Goal: Information Seeking & Learning: Learn about a topic

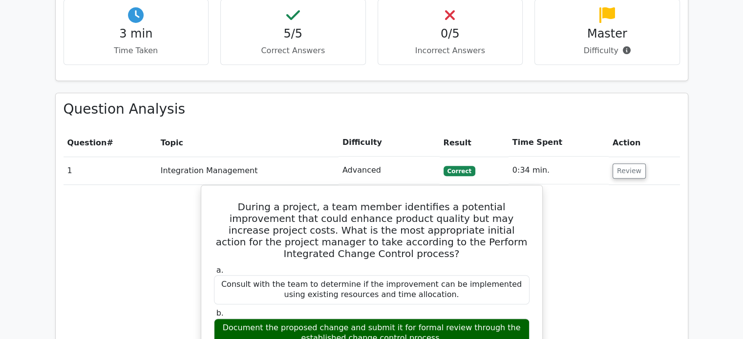
scroll to position [613, 0]
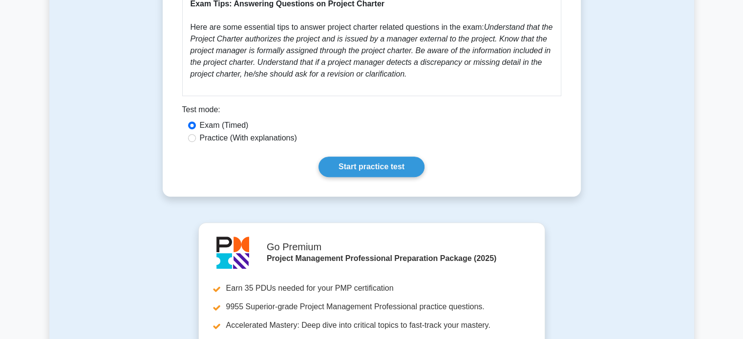
scroll to position [546, 0]
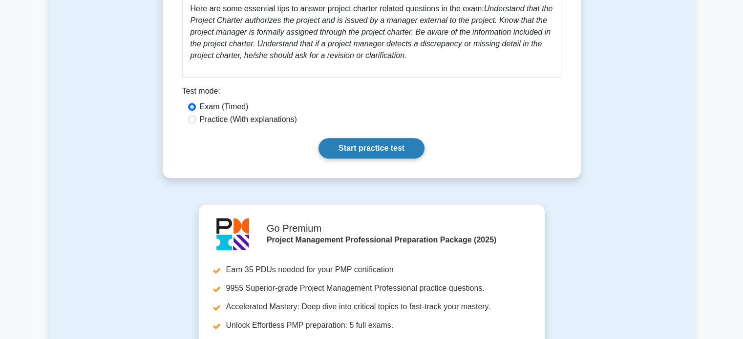
click at [367, 138] on link "Start practice test" at bounding box center [371, 148] width 106 height 21
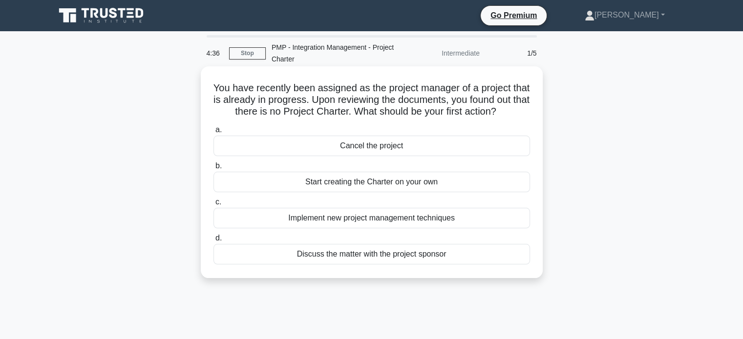
click at [437, 265] on div "Discuss the matter with the project sponsor" at bounding box center [371, 254] width 316 height 21
click at [213, 242] on input "d. Discuss the matter with the project sponsor" at bounding box center [213, 238] width 0 height 6
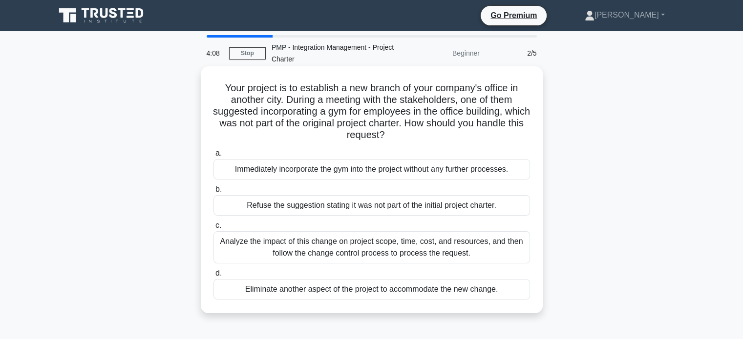
click at [373, 250] on div "Analyze the impact of this change on project scope, time, cost, and resources, …" at bounding box center [371, 247] width 316 height 32
click at [213, 229] on input "c. Analyze the impact of this change on project scope, time, cost, and resource…" at bounding box center [213, 226] width 0 height 6
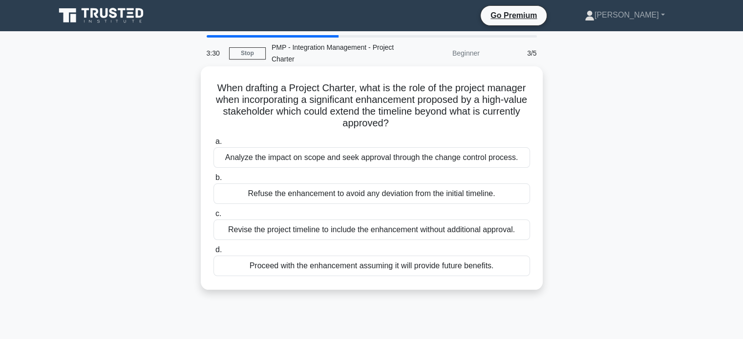
click at [349, 155] on div "Analyze the impact on scope and seek approval through the change control proces…" at bounding box center [371, 157] width 316 height 21
click at [213, 145] on input "a. Analyze the impact on scope and seek approval through the change control pro…" at bounding box center [213, 142] width 0 height 6
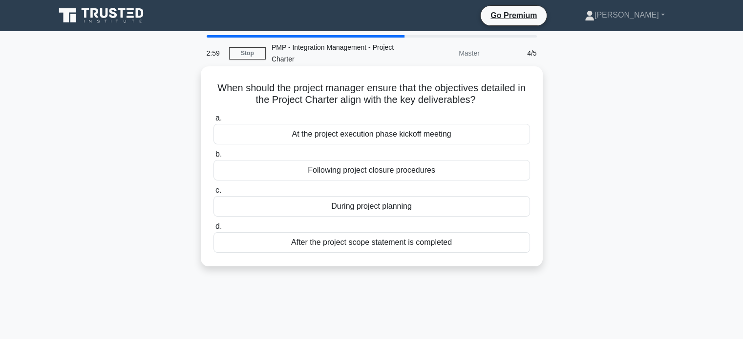
click at [379, 133] on div "At the project execution phase kickoff meeting" at bounding box center [371, 134] width 316 height 21
click at [213, 122] on input "a. At the project execution phase kickoff meeting" at bounding box center [213, 118] width 0 height 6
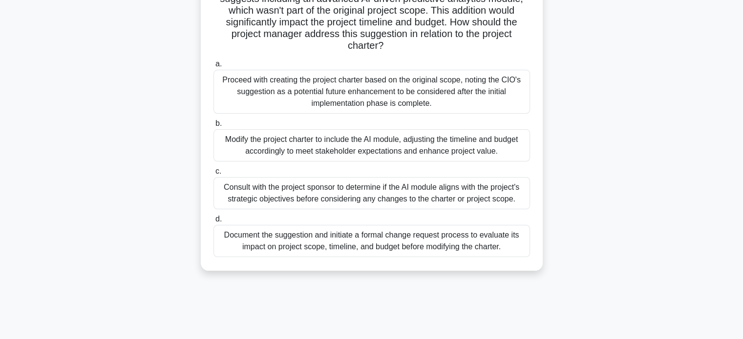
scroll to position [129, 0]
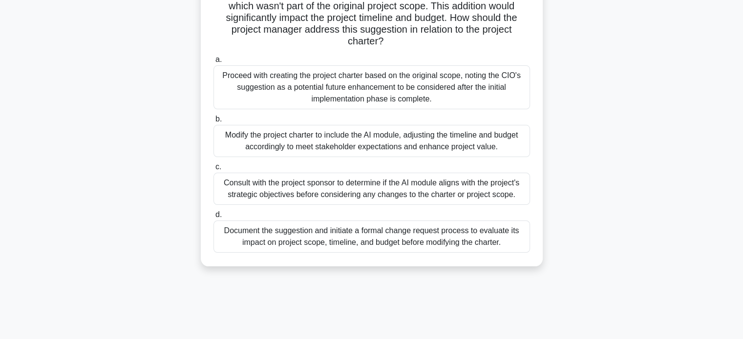
click at [331, 242] on div "Document the suggestion and initiate a formal change request process to evaluat…" at bounding box center [371, 237] width 316 height 32
click at [213, 218] on input "d. Document the suggestion and initiate a formal change request process to eval…" at bounding box center [213, 215] width 0 height 6
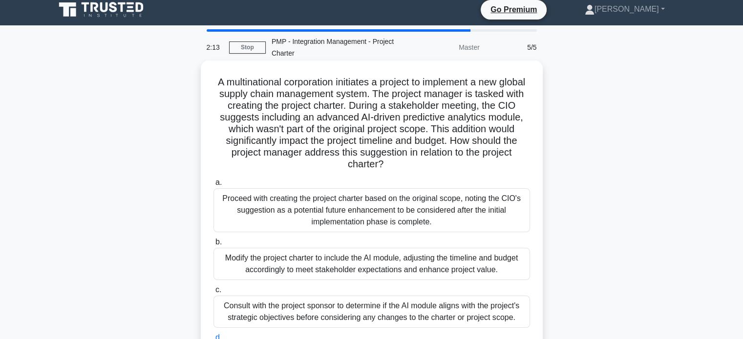
scroll to position [6, 0]
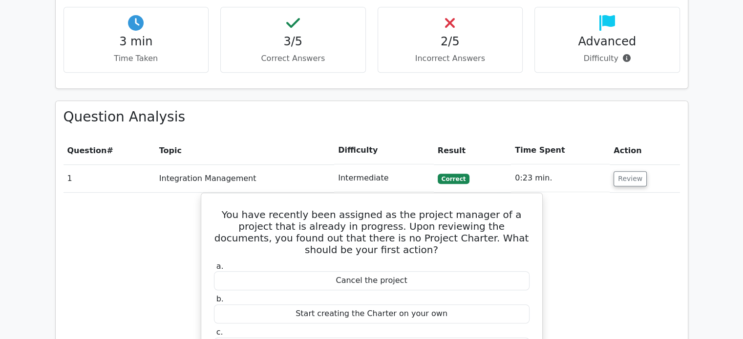
scroll to position [607, 0]
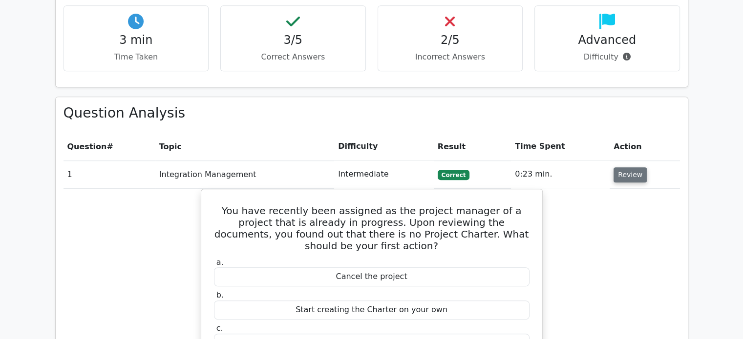
click at [619, 167] on button "Review" at bounding box center [629, 174] width 33 height 15
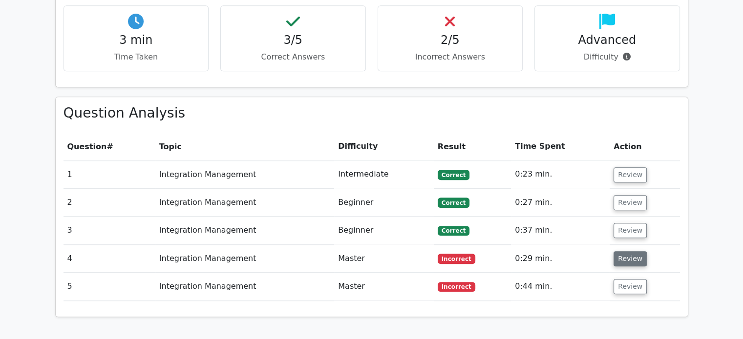
click at [631, 251] on button "Review" at bounding box center [629, 258] width 33 height 15
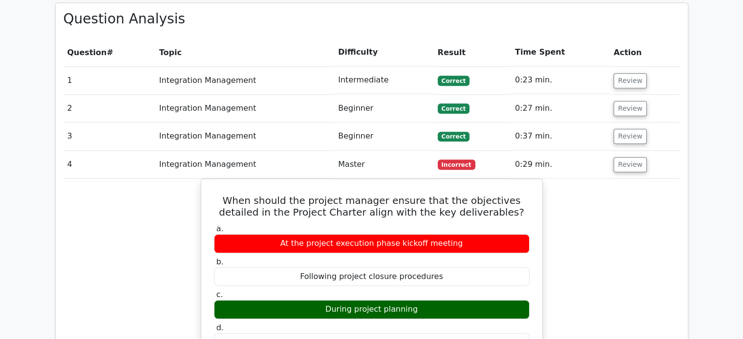
scroll to position [717, 0]
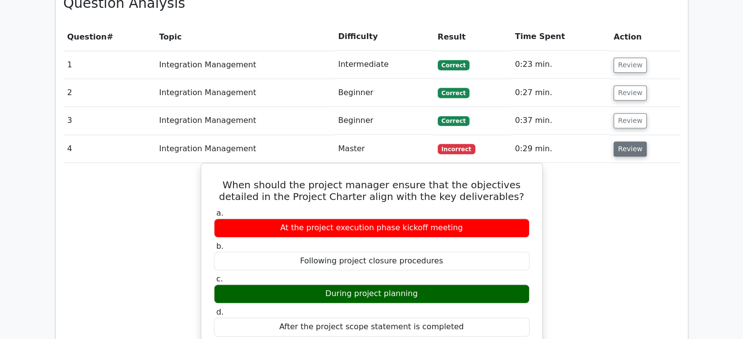
click at [634, 142] on button "Review" at bounding box center [629, 149] width 33 height 15
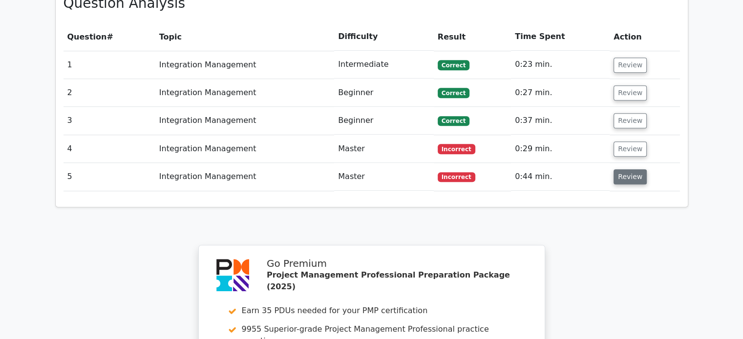
click at [623, 169] on button "Review" at bounding box center [629, 176] width 33 height 15
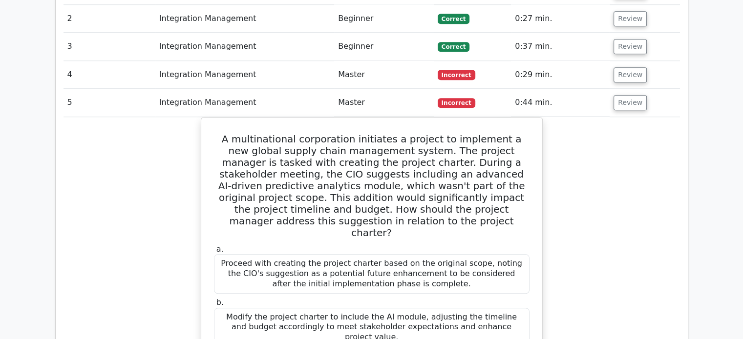
scroll to position [779, 0]
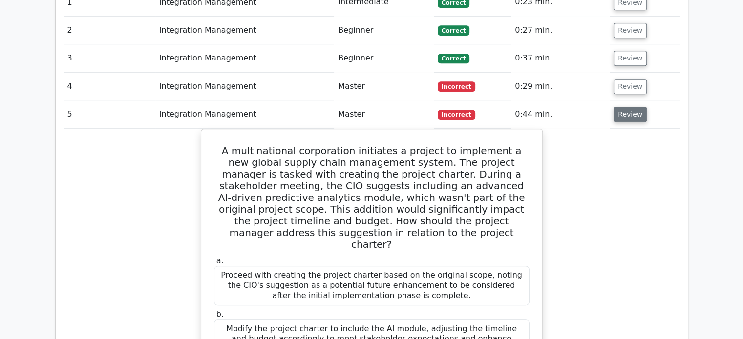
click at [626, 107] on button "Review" at bounding box center [629, 114] width 33 height 15
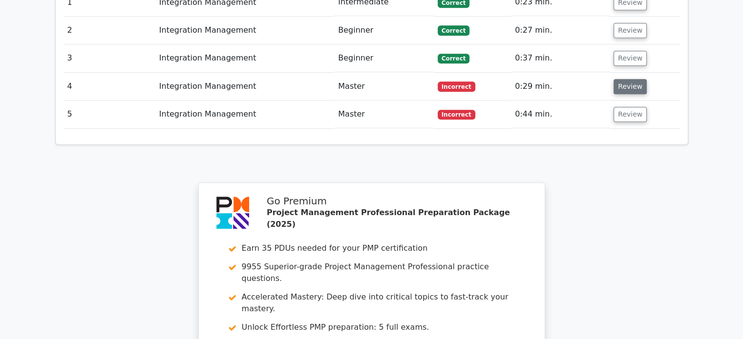
click at [636, 79] on button "Review" at bounding box center [629, 86] width 33 height 15
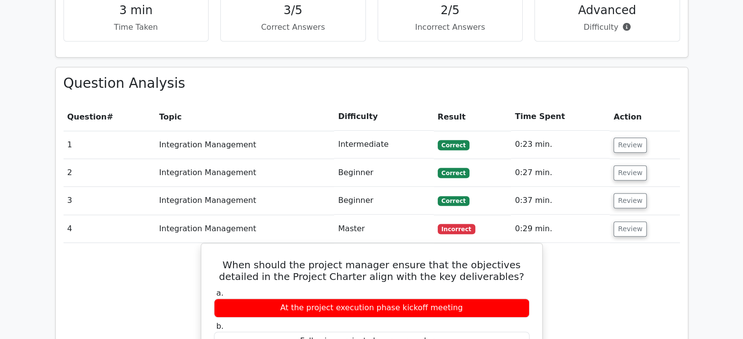
scroll to position [615, 0]
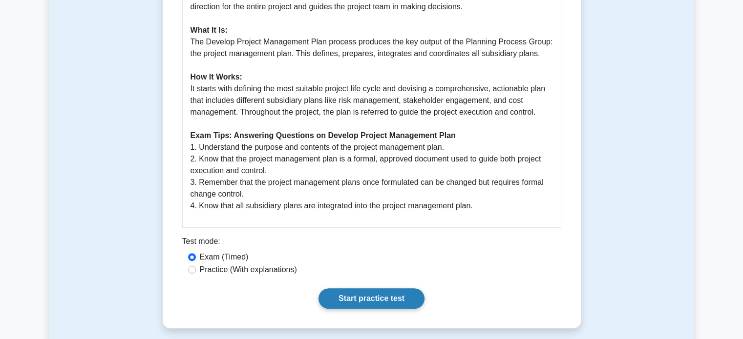
click at [382, 298] on link "Start practice test" at bounding box center [371, 299] width 106 height 21
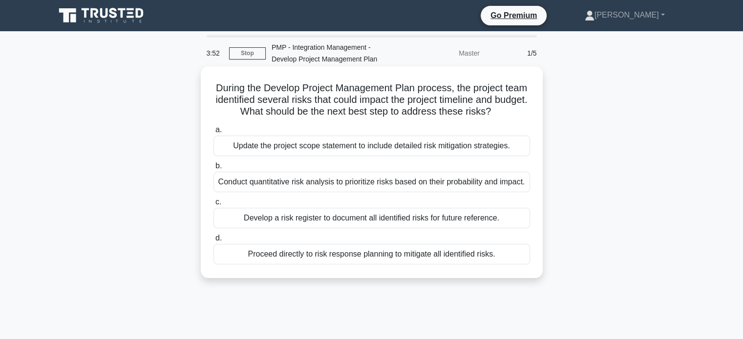
click at [261, 184] on div "Conduct quantitative risk analysis to prioritize risks based on their probabili…" at bounding box center [371, 182] width 316 height 21
click at [213, 169] on input "b. Conduct quantitative risk analysis to prioritize risks based on their probab…" at bounding box center [213, 166] width 0 height 6
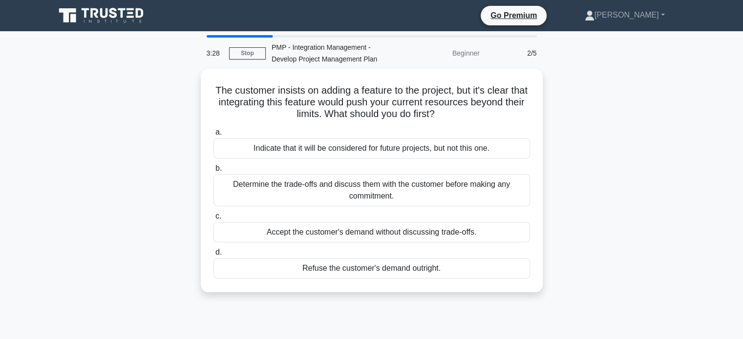
click at [261, 184] on div "Determine the trade-offs and discuss them with the customer before making any c…" at bounding box center [371, 190] width 316 height 32
click at [213, 172] on input "b. Determine the trade-offs and discuss them with the customer before making an…" at bounding box center [213, 169] width 0 height 6
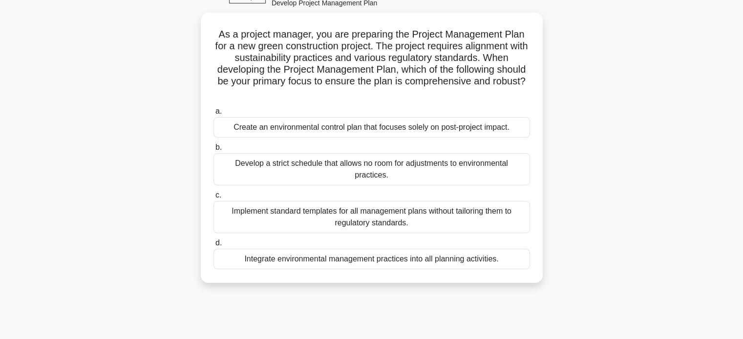
scroll to position [57, 0]
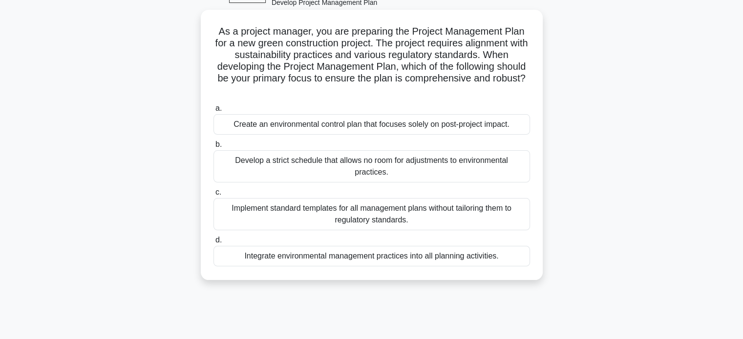
click at [301, 255] on div "Integrate environmental management practices into all planning activities." at bounding box center [371, 256] width 316 height 21
click at [213, 244] on input "d. Integrate environmental management practices into all planning activities." at bounding box center [213, 240] width 0 height 6
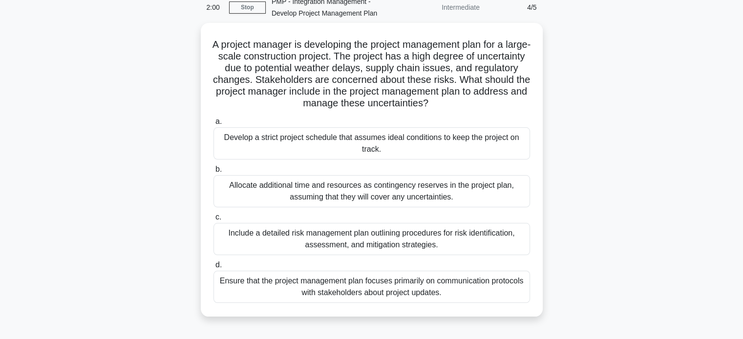
scroll to position [45, 0]
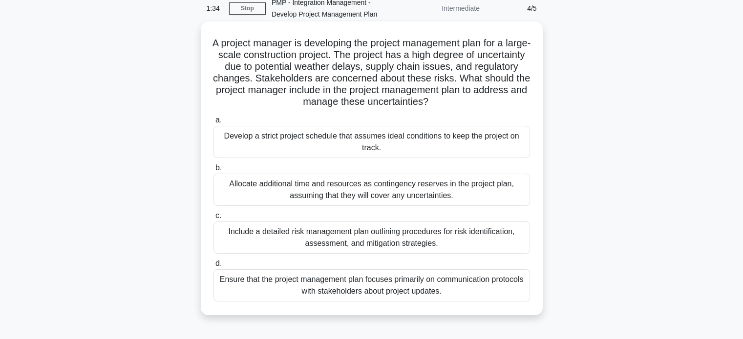
click at [337, 237] on div "Include a detailed risk management plan outlining procedures for risk identific…" at bounding box center [371, 238] width 316 height 32
click at [213, 219] on input "c. Include a detailed risk management plan outlining procedures for risk identi…" at bounding box center [213, 216] width 0 height 6
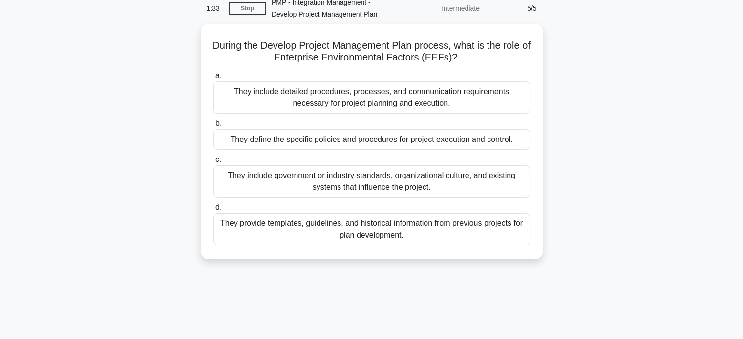
scroll to position [0, 0]
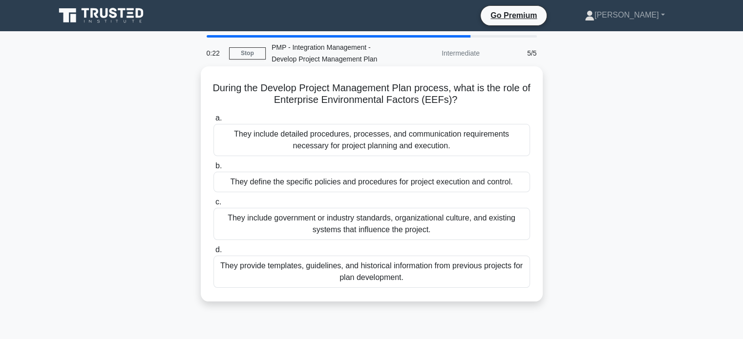
click at [355, 228] on div "They include government or industry standards, organizational culture, and exis…" at bounding box center [371, 224] width 316 height 32
click at [213, 206] on input "c. They include government or industry standards, organizational culture, and e…" at bounding box center [213, 202] width 0 height 6
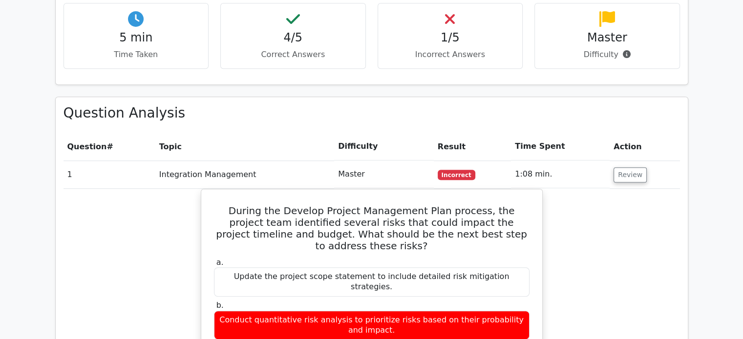
scroll to position [610, 0]
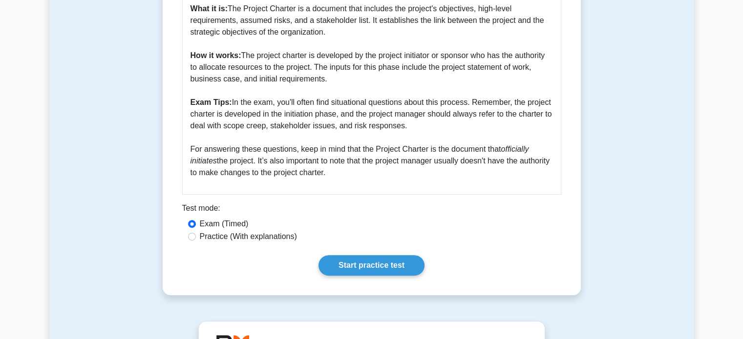
scroll to position [335, 0]
click at [373, 268] on link "Start practice test" at bounding box center [371, 265] width 106 height 21
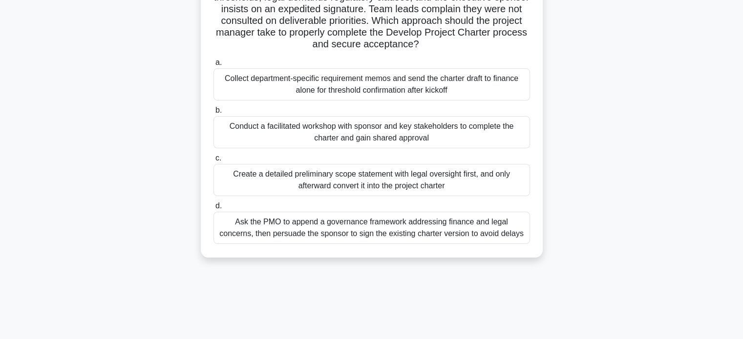
scroll to position [117, 0]
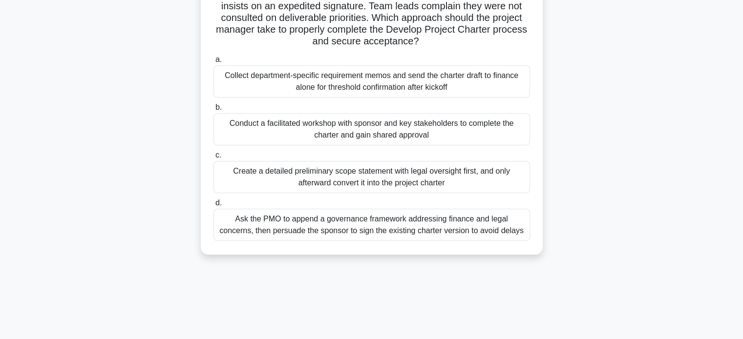
click at [379, 143] on div "Conduct a facilitated workshop with sponsor and key stakeholders to complete th…" at bounding box center [371, 129] width 316 height 32
click at [213, 111] on input "b. Conduct a facilitated workshop with sponsor and key stakeholders to complete…" at bounding box center [213, 107] width 0 height 6
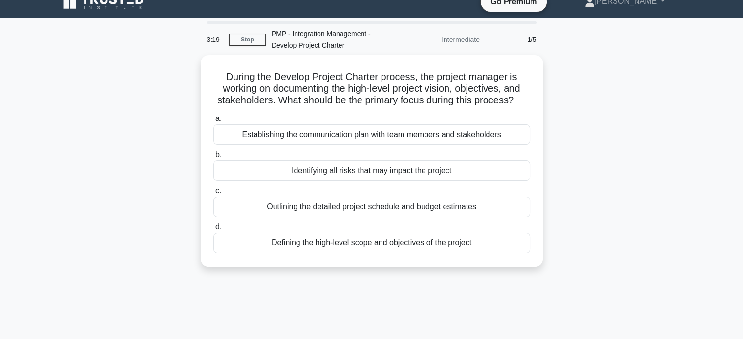
scroll to position [0, 0]
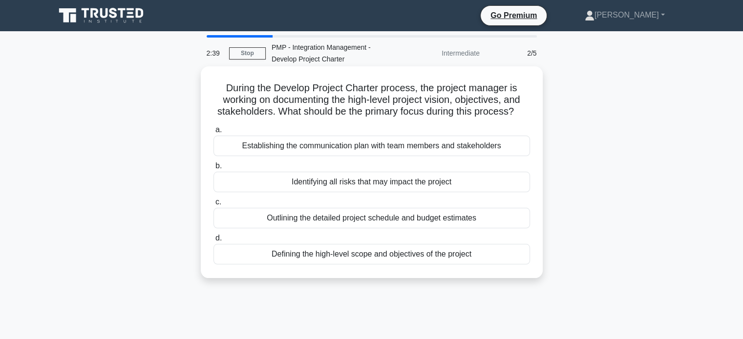
click at [444, 255] on div "Defining the high-level scope and objectives of the project" at bounding box center [371, 254] width 316 height 21
click at [213, 242] on input "d. Defining the high-level scope and objectives of the project" at bounding box center [213, 238] width 0 height 6
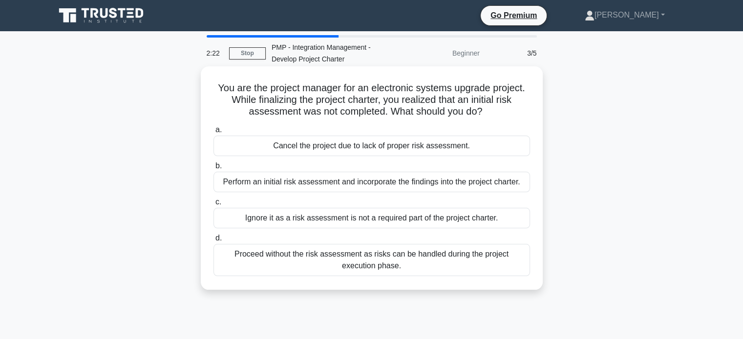
click at [466, 183] on div "Perform an initial risk assessment and incorporate the findings into the projec…" at bounding box center [371, 182] width 316 height 21
click at [213, 169] on input "b. Perform an initial risk assessment and incorporate the findings into the pro…" at bounding box center [213, 166] width 0 height 6
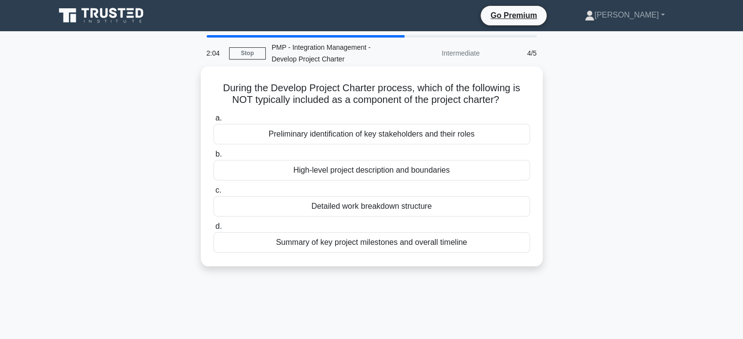
click at [390, 208] on div "Detailed work breakdown structure" at bounding box center [371, 206] width 316 height 21
click at [213, 194] on input "c. Detailed work breakdown structure" at bounding box center [213, 190] width 0 height 6
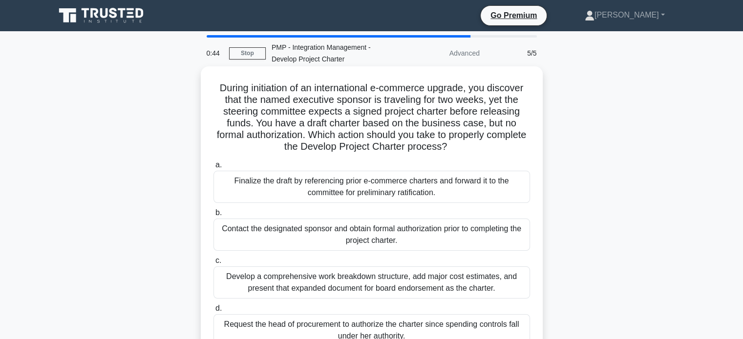
click at [388, 238] on div "Contact the designated sponsor and obtain formal authorization prior to complet…" at bounding box center [371, 235] width 316 height 32
click at [213, 216] on input "b. Contact the designated sponsor and obtain formal authorization prior to comp…" at bounding box center [213, 213] width 0 height 6
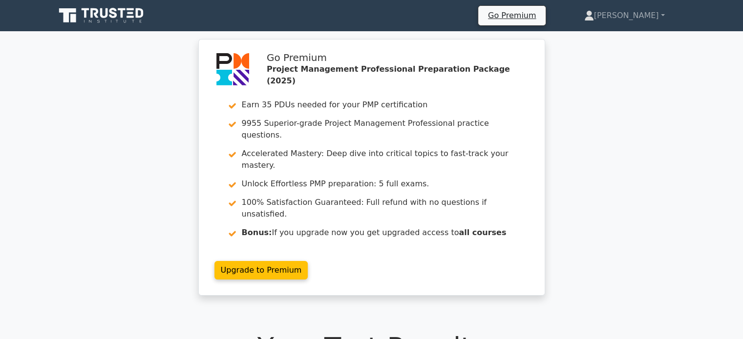
scroll to position [176, 0]
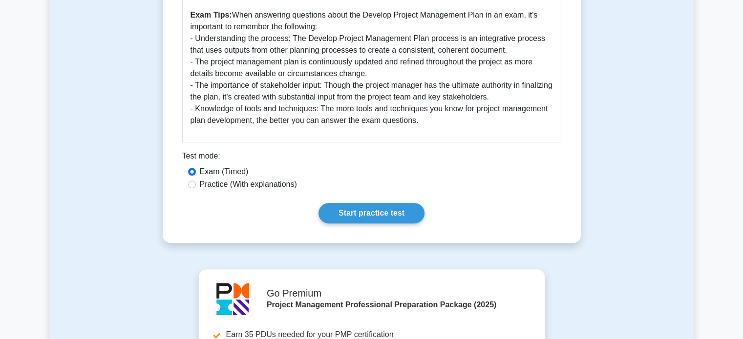
scroll to position [411, 0]
click at [365, 209] on link "Start practice test" at bounding box center [371, 213] width 106 height 21
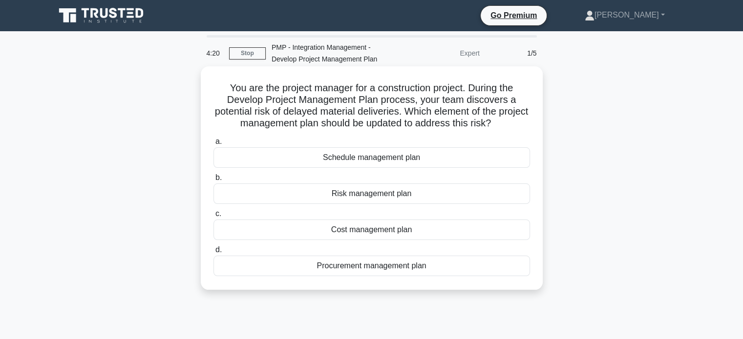
click at [393, 266] on div "Procurement management plan" at bounding box center [371, 266] width 316 height 21
click at [213, 253] on input "d. Procurement management plan" at bounding box center [213, 250] width 0 height 6
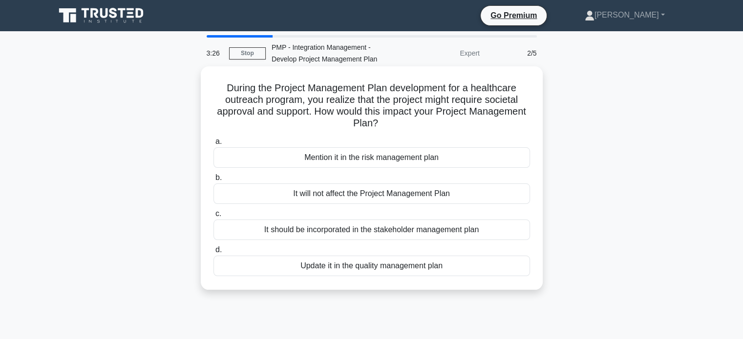
click at [419, 234] on div "It should be incorporated in the stakeholder management plan" at bounding box center [371, 230] width 316 height 21
click at [213, 217] on input "c. It should be incorporated in the stakeholder management plan" at bounding box center [213, 214] width 0 height 6
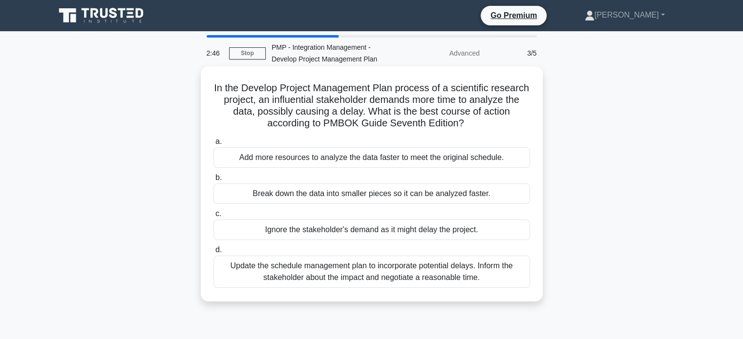
click at [436, 274] on div "Update the schedule management plan to incorporate potential delays. Inform the…" at bounding box center [371, 272] width 316 height 32
click at [213, 253] on input "d. Update the schedule management plan to incorporate potential delays. Inform …" at bounding box center [213, 250] width 0 height 6
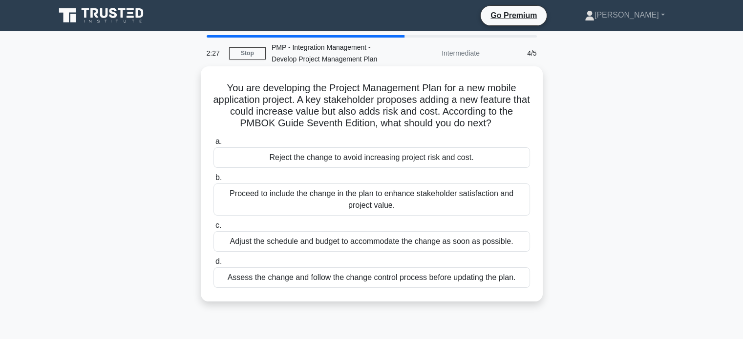
click at [454, 278] on div "Assess the change and follow the change control process before updating the pla…" at bounding box center [371, 278] width 316 height 21
click at [213, 265] on input "d. Assess the change and follow the change control process before updating the …" at bounding box center [213, 262] width 0 height 6
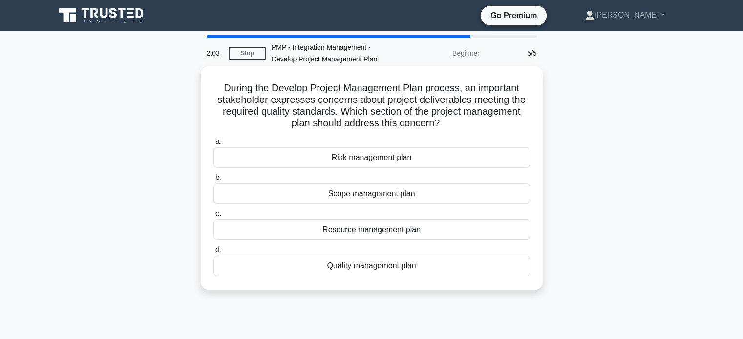
click at [403, 263] on div "Quality management plan" at bounding box center [371, 266] width 316 height 21
click at [213, 253] on input "d. Quality management plan" at bounding box center [213, 250] width 0 height 6
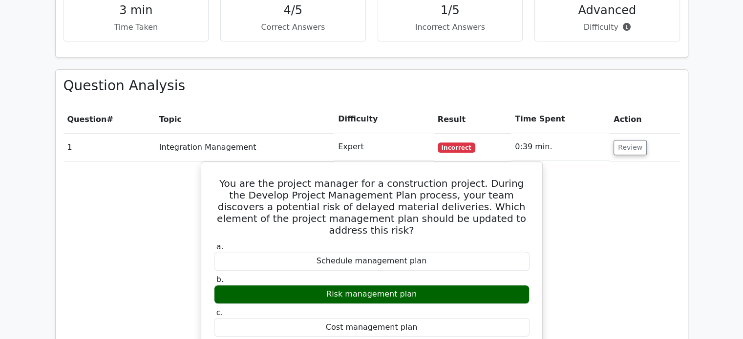
scroll to position [641, 0]
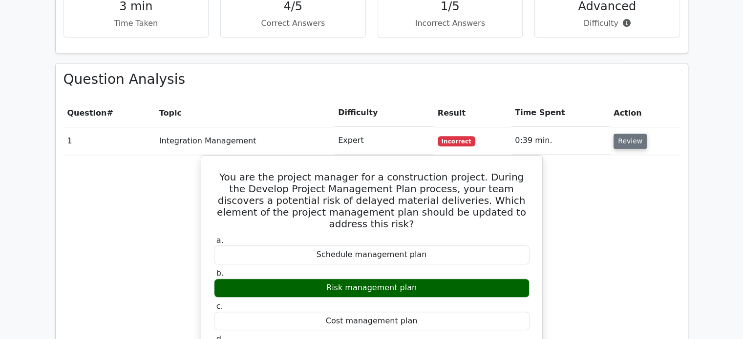
click at [621, 134] on button "Review" at bounding box center [629, 141] width 33 height 15
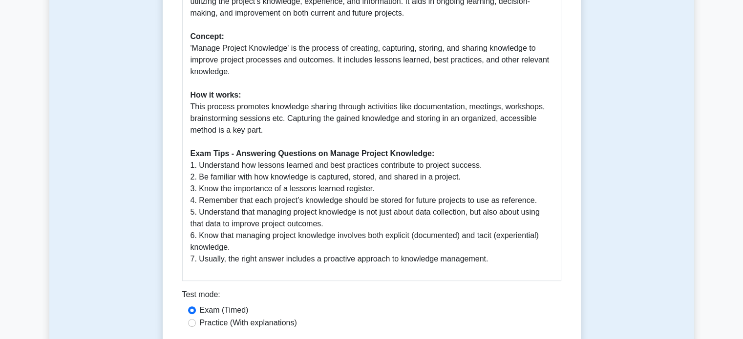
scroll to position [479, 0]
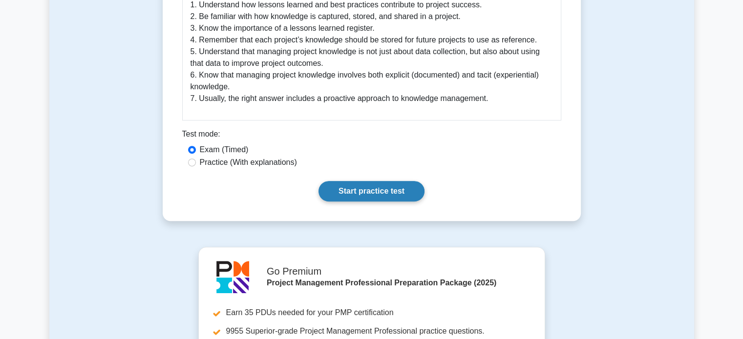
click at [365, 196] on link "Start practice test" at bounding box center [371, 191] width 106 height 21
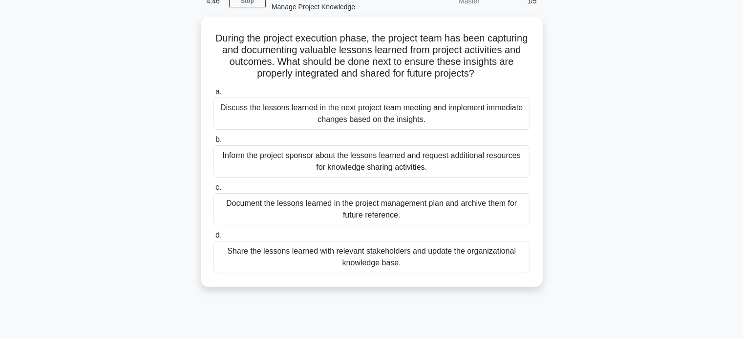
scroll to position [62, 0]
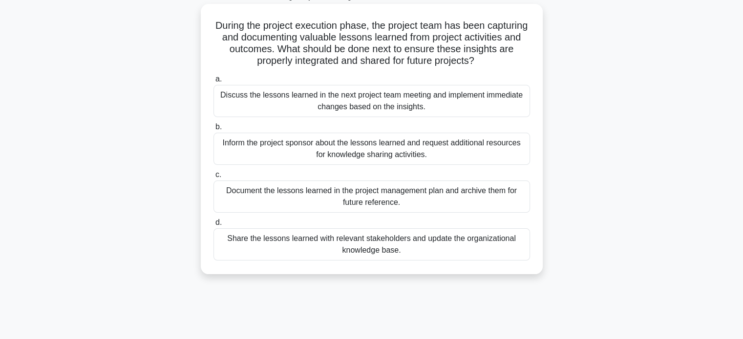
click at [416, 251] on div "Share the lessons learned with relevant stakeholders and update the organizatio…" at bounding box center [371, 245] width 316 height 32
click at [213, 226] on input "d. Share the lessons learned with relevant stakeholders and update the organiza…" at bounding box center [213, 223] width 0 height 6
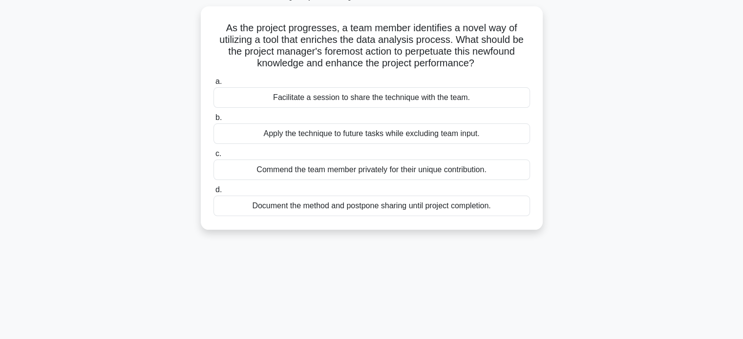
scroll to position [0, 0]
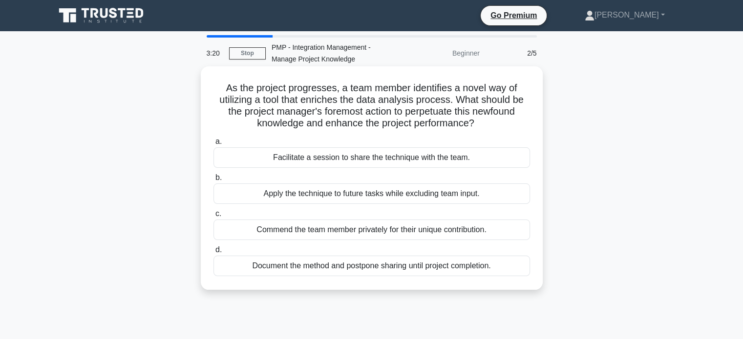
click at [400, 160] on div "Facilitate a session to share the technique with the team." at bounding box center [371, 157] width 316 height 21
click at [213, 145] on input "a. Facilitate a session to share the technique with the team." at bounding box center [213, 142] width 0 height 6
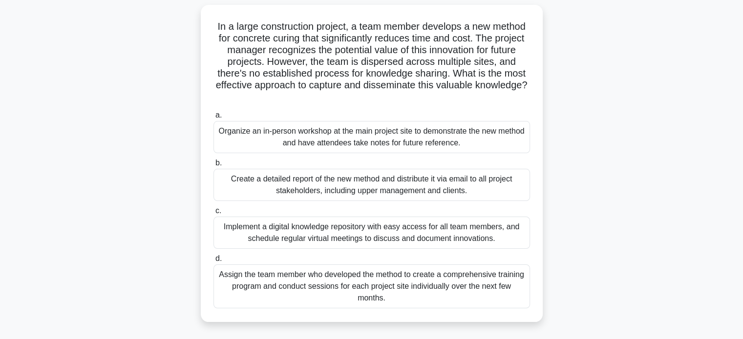
scroll to position [64, 0]
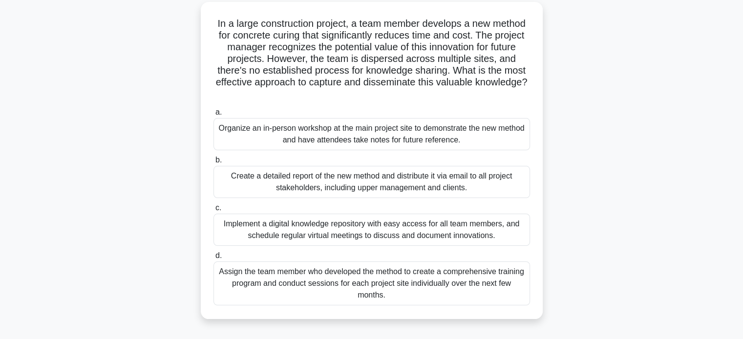
click at [426, 229] on div "Implement a digital knowledge repository with easy access for all team members,…" at bounding box center [371, 230] width 316 height 32
click at [213, 211] on input "c. Implement a digital knowledge repository with easy access for all team membe…" at bounding box center [213, 208] width 0 height 6
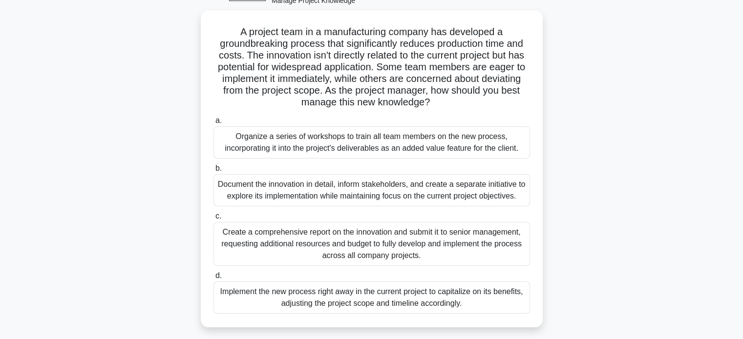
scroll to position [60, 0]
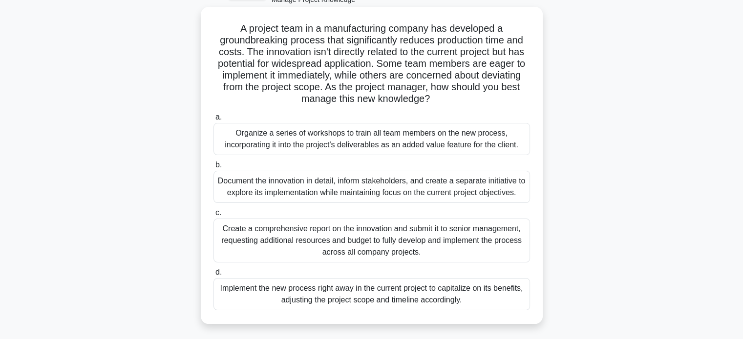
click at [436, 193] on div "Document the innovation in detail, inform stakeholders, and create a separate i…" at bounding box center [371, 187] width 316 height 32
click at [213, 168] on input "b. Document the innovation in detail, inform stakeholders, and create a separat…" at bounding box center [213, 165] width 0 height 6
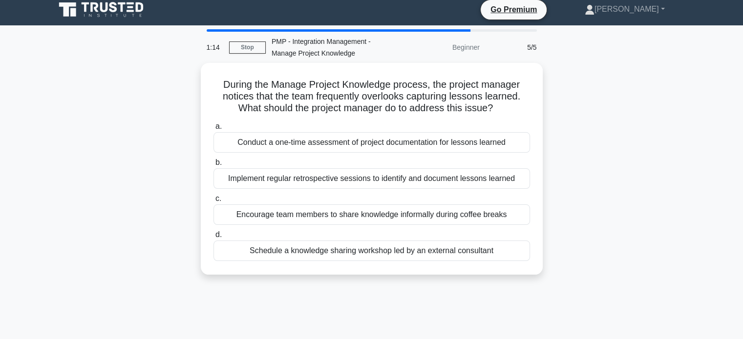
scroll to position [0, 0]
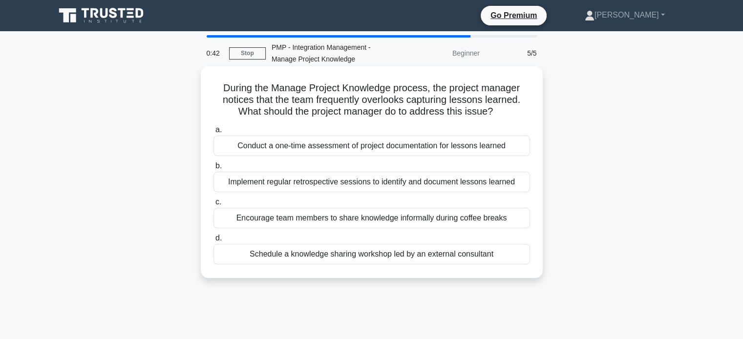
click at [469, 179] on div "Implement regular retrospective sessions to identify and document lessons learn…" at bounding box center [371, 182] width 316 height 21
click at [213, 169] on input "b. Implement regular retrospective sessions to identify and document lessons le…" at bounding box center [213, 166] width 0 height 6
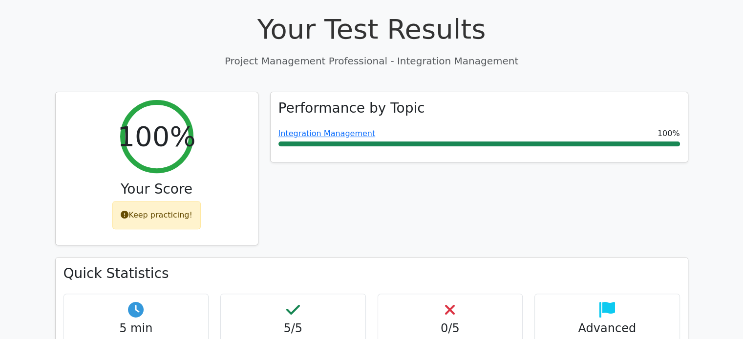
scroll to position [332, 0]
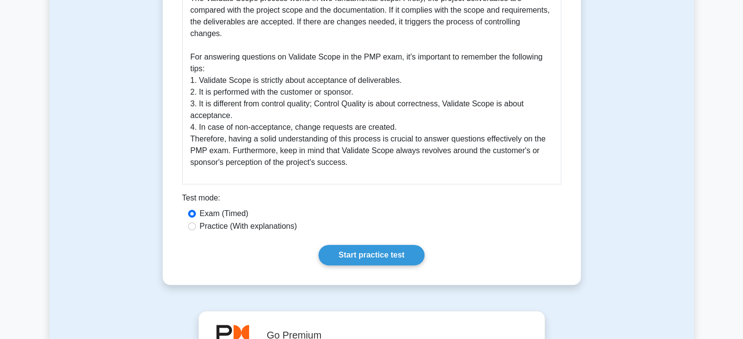
scroll to position [393, 0]
click at [393, 248] on link "Start practice test" at bounding box center [371, 255] width 106 height 21
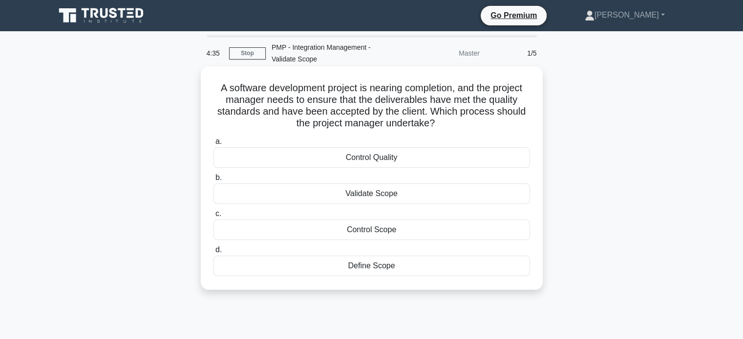
click at [372, 160] on div "Control Quality" at bounding box center [371, 157] width 316 height 21
click at [213, 145] on input "a. Control Quality" at bounding box center [213, 142] width 0 height 6
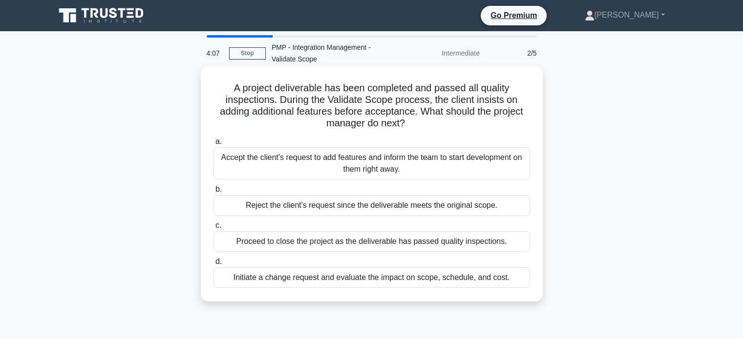
click at [366, 280] on div "Initiate a change request and evaluate the impact on scope, schedule, and cost." at bounding box center [371, 278] width 316 height 21
click at [213, 265] on input "d. Initiate a change request and evaluate the impact on scope, schedule, and co…" at bounding box center [213, 262] width 0 height 6
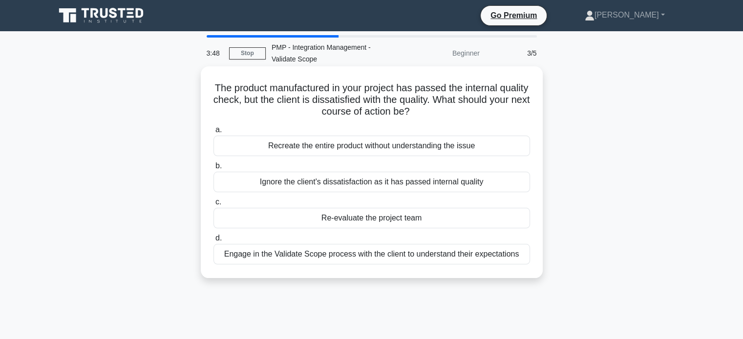
click at [396, 259] on div "Engage in the Validate Scope process with the client to understand their expect…" at bounding box center [371, 254] width 316 height 21
click at [213, 242] on input "d. Engage in the Validate Scope process with the client to understand their exp…" at bounding box center [213, 238] width 0 height 6
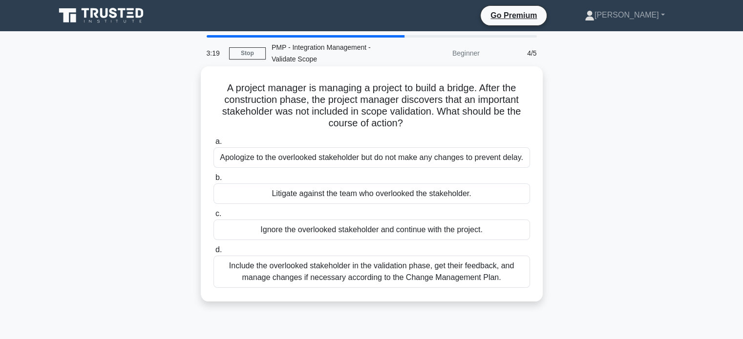
click at [377, 273] on div "Include the overlooked stakeholder in the validation phase, get their feedback,…" at bounding box center [371, 272] width 316 height 32
click at [213, 253] on input "d. Include the overlooked stakeholder in the validation phase, get their feedba…" at bounding box center [213, 250] width 0 height 6
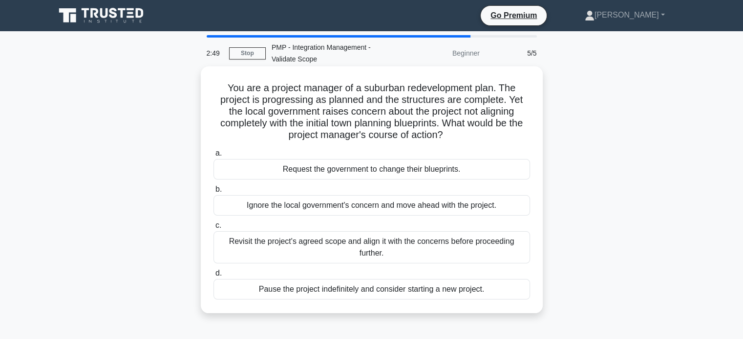
click at [372, 245] on div "Revisit the project's agreed scope and align it with the concerns before procee…" at bounding box center [371, 247] width 316 height 32
click at [213, 229] on input "c. Revisit the project's agreed scope and align it with the concerns before pro…" at bounding box center [213, 226] width 0 height 6
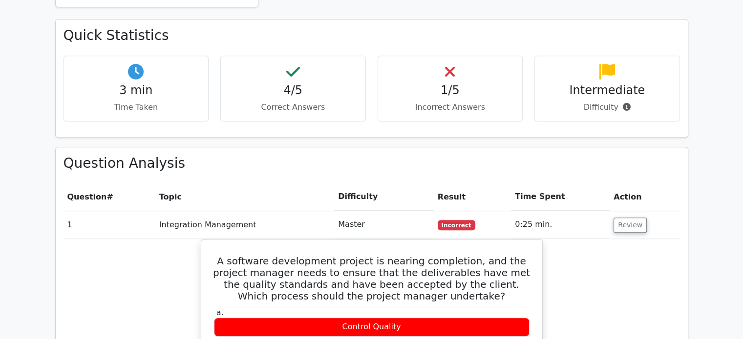
scroll to position [625, 0]
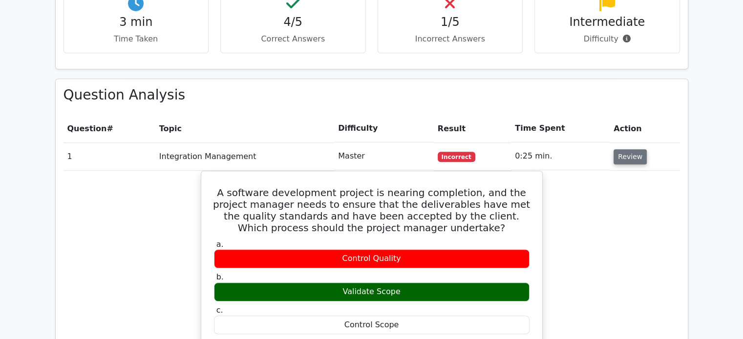
click at [630, 149] on button "Review" at bounding box center [629, 156] width 33 height 15
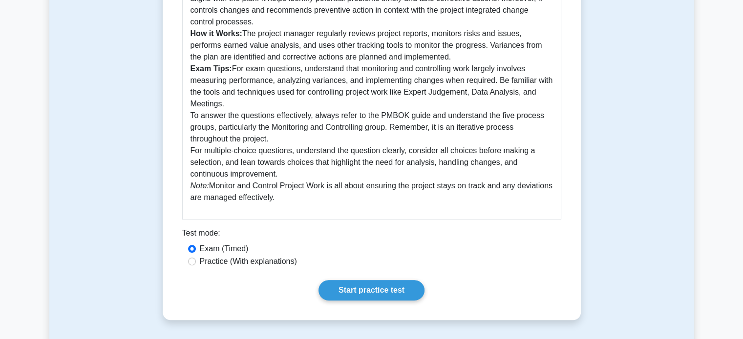
scroll to position [359, 0]
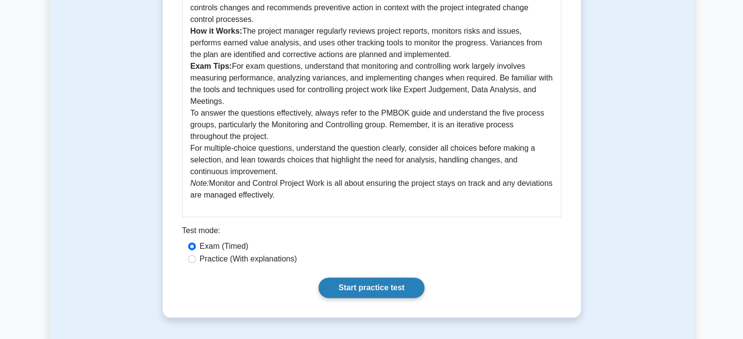
click at [367, 284] on link "Start practice test" at bounding box center [371, 288] width 106 height 21
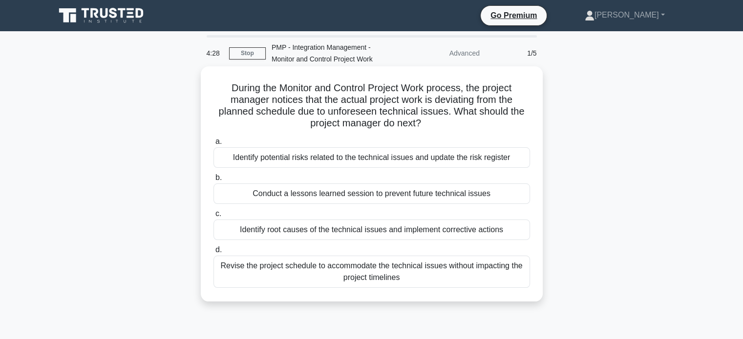
click at [385, 229] on div "Identify root causes of the technical issues and implement corrective actions" at bounding box center [371, 230] width 316 height 21
click at [213, 217] on input "c. Identify root causes of the technical issues and implement corrective actions" at bounding box center [213, 214] width 0 height 6
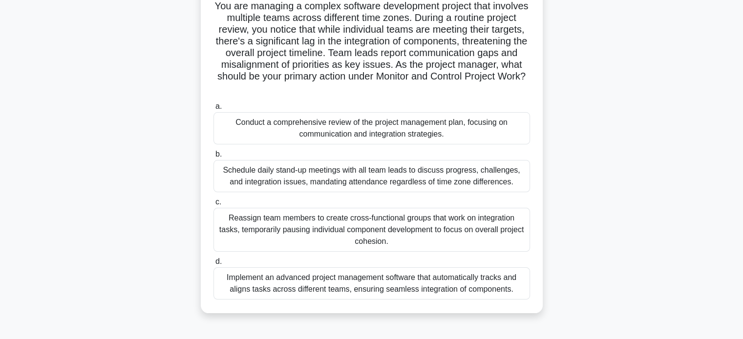
scroll to position [82, 0]
click at [427, 281] on div "Implement an advanced project management software that automatically tracks and…" at bounding box center [371, 284] width 316 height 32
click at [213, 265] on input "d. Implement an advanced project management software that automatically tracks …" at bounding box center [213, 262] width 0 height 6
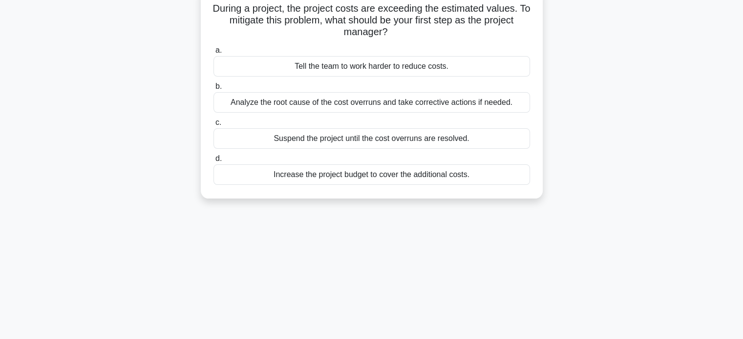
scroll to position [0, 0]
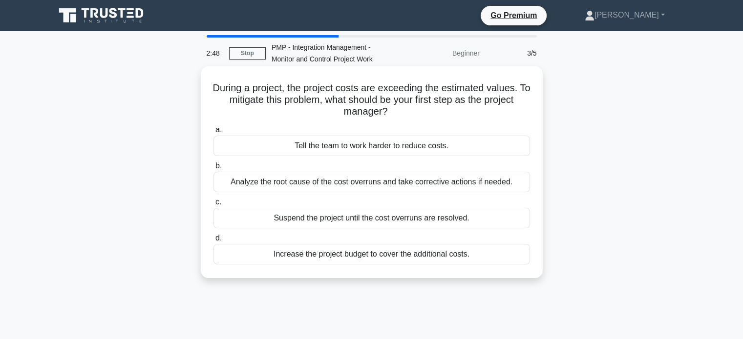
click at [387, 184] on div "Analyze the root cause of the cost overruns and take corrective actions if need…" at bounding box center [371, 182] width 316 height 21
click at [213, 169] on input "b. Analyze the root cause of the cost overruns and take corrective actions if n…" at bounding box center [213, 166] width 0 height 6
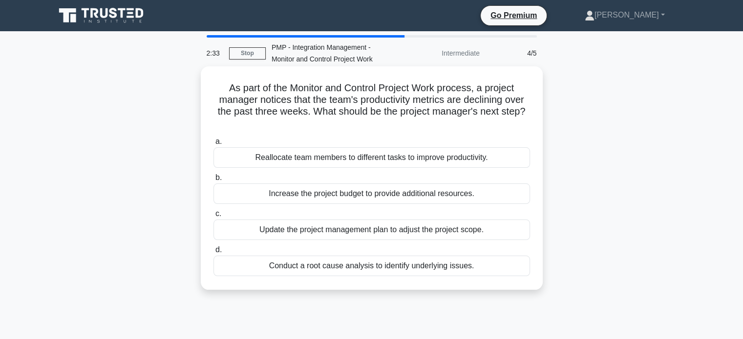
click at [385, 268] on div "Conduct a root cause analysis to identify underlying issues." at bounding box center [371, 266] width 316 height 21
click at [213, 253] on input "d. Conduct a root cause analysis to identify underlying issues." at bounding box center [213, 250] width 0 height 6
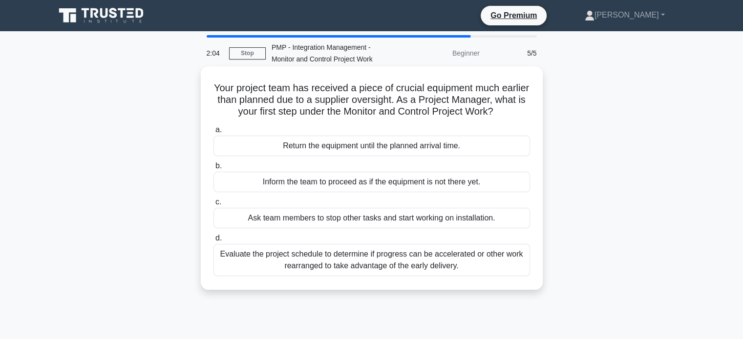
click at [382, 262] on div "Evaluate the project schedule to determine if progress can be accelerated or ot…" at bounding box center [371, 260] width 316 height 32
click at [213, 242] on input "d. Evaluate the project schedule to determine if progress can be accelerated or…" at bounding box center [213, 238] width 0 height 6
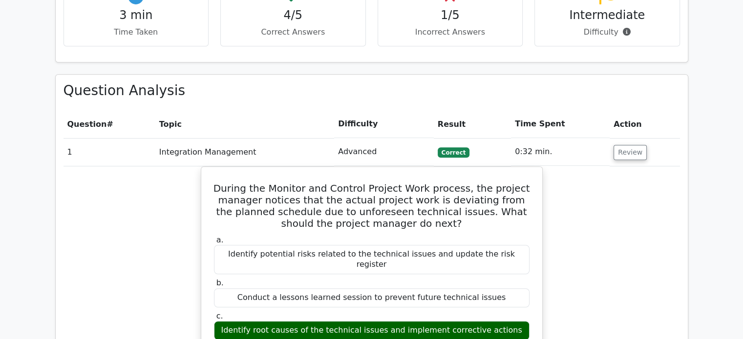
scroll to position [634, 0]
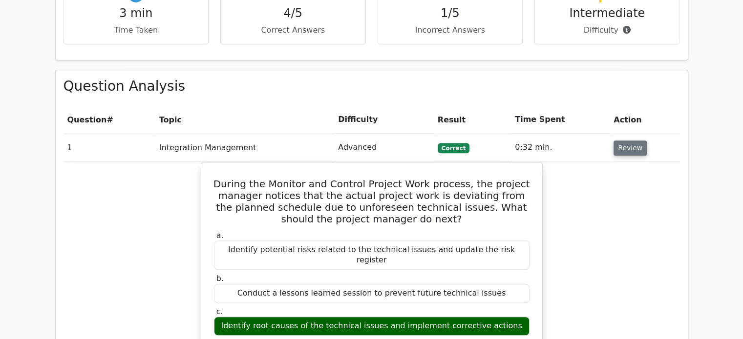
click at [621, 141] on button "Review" at bounding box center [629, 148] width 33 height 15
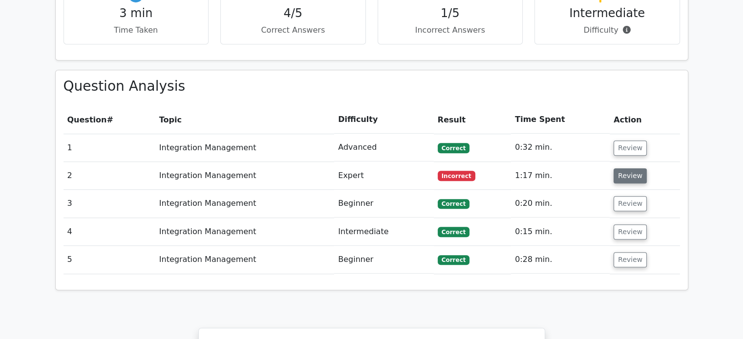
click at [621, 168] on button "Review" at bounding box center [629, 175] width 33 height 15
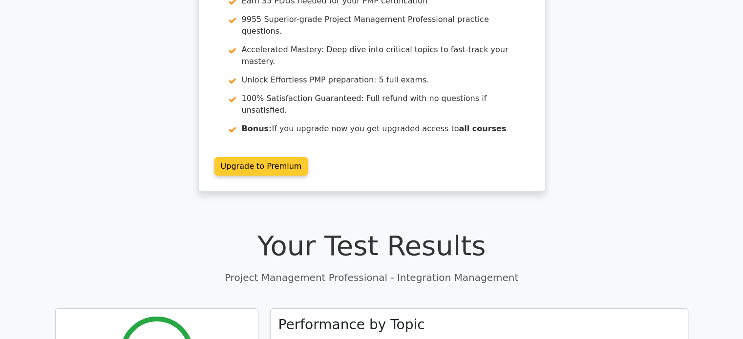
scroll to position [97, 0]
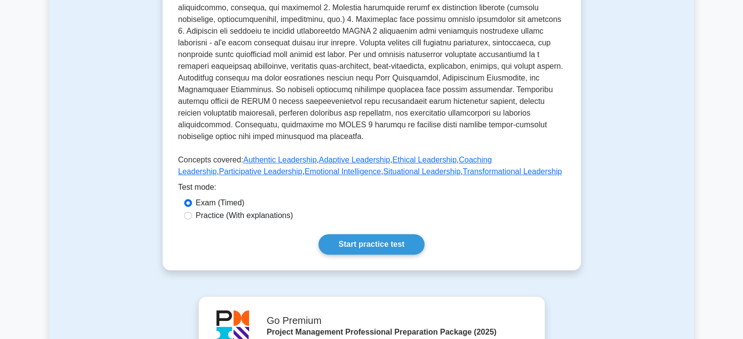
scroll to position [355, 0]
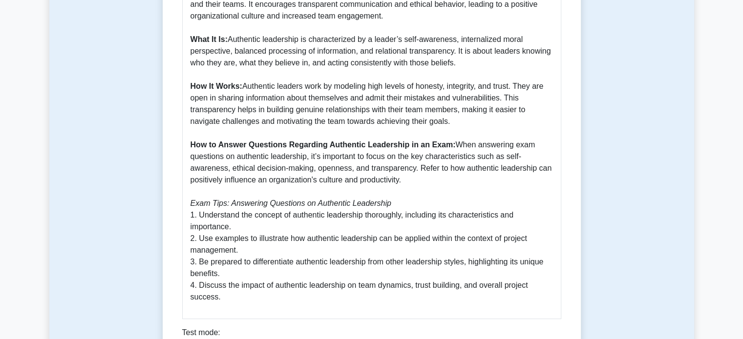
scroll to position [387, 0]
drag, startPoint x: 454, startPoint y: 144, endPoint x: 451, endPoint y: 181, distance: 37.2
click at [451, 181] on p "Authentic leadership is a principle highlighted in the PMBOK Guide Seventh Edit…" at bounding box center [371, 127] width 362 height 352
copy p "When answering exam questions on authentic leadership, it’s important to focus …"
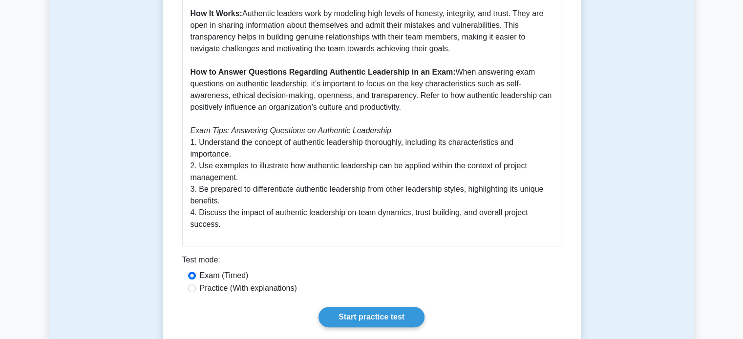
scroll to position [460, 0]
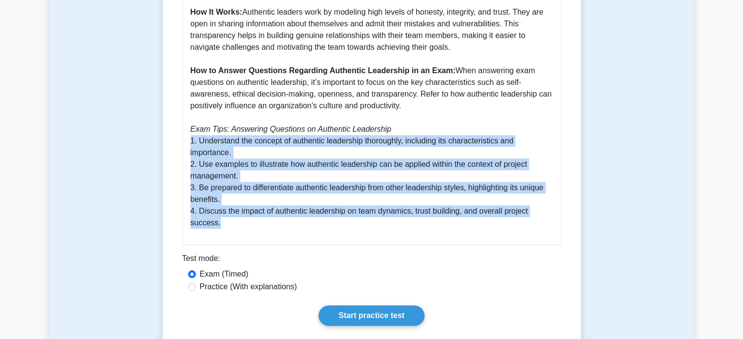
drag, startPoint x: 189, startPoint y: 142, endPoint x: 257, endPoint y: 220, distance: 102.8
click at [257, 220] on p "Authentic leadership is a principle highlighted in the PMBOK Guide Seventh Edit…" at bounding box center [371, 53] width 362 height 352
copy p "1. Understand the concept of authentic leadership thoroughly, including its cha…"
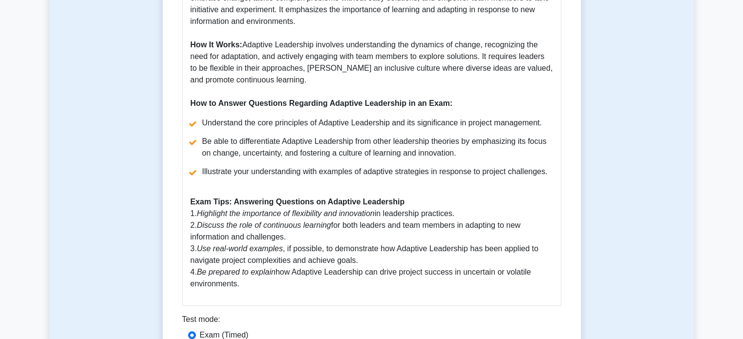
scroll to position [451, 0]
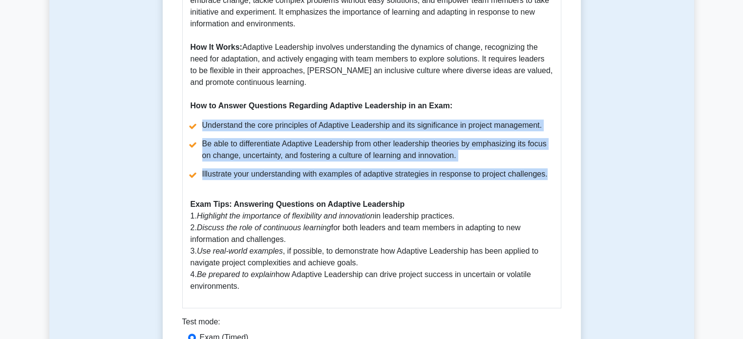
drag, startPoint x: 202, startPoint y: 125, endPoint x: 609, endPoint y: 171, distance: 410.3
click at [609, 171] on div "Adaptive Leadership 5 minutes 5 Questions Adaptive Leadership within the PMBOK …" at bounding box center [371, 28] width 644 height 810
copy ul "Understand the core principles of Adaptive Leadership and its significance in p…"
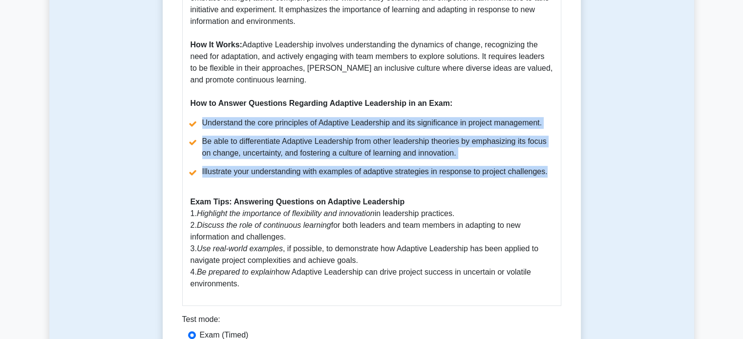
scroll to position [549, 0]
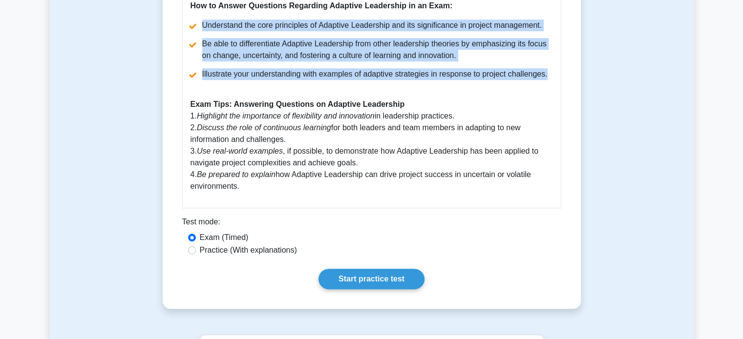
drag, startPoint x: 189, startPoint y: 114, endPoint x: 264, endPoint y: 184, distance: 101.9
copy div "1. Highlight the importance of flexibility and innovation in leadership practic…"
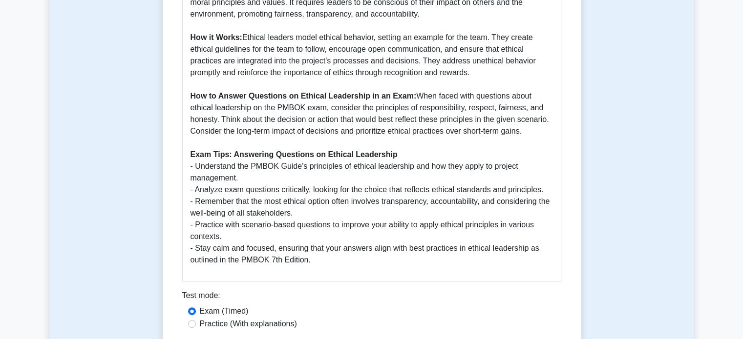
scroll to position [482, 0]
drag, startPoint x: 413, startPoint y: 83, endPoint x: 502, endPoint y: 121, distance: 96.7
click at [502, 121] on p "Ethical leadership in the PMBOK 7th Edition is a critical aspect of project man…" at bounding box center [371, 78] width 362 height 375
copy p "When faced with questions about ethical leadership on the PMBOK exam, consider …"
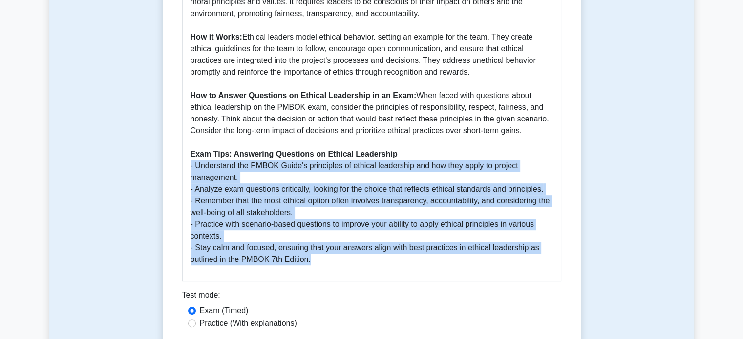
drag, startPoint x: 187, startPoint y: 155, endPoint x: 312, endPoint y: 252, distance: 157.8
click at [312, 252] on div "Guide to Ethical Leadership - PMBOK 7th Edition Ethical leadership in the PMBOK…" at bounding box center [371, 68] width 379 height 427
copy p "- Understand the PMBOK Guide's principles of ethical leadership and how they ap…"
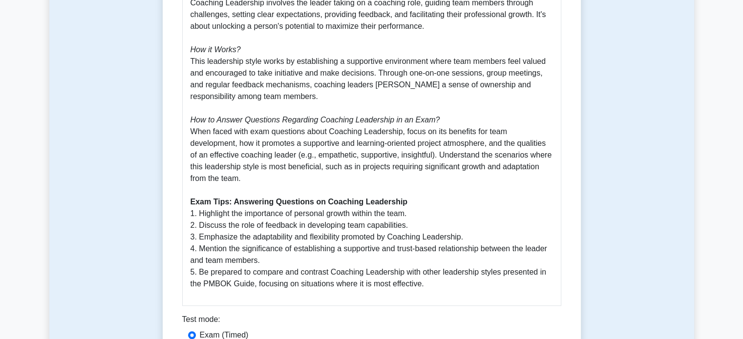
scroll to position [507, 0]
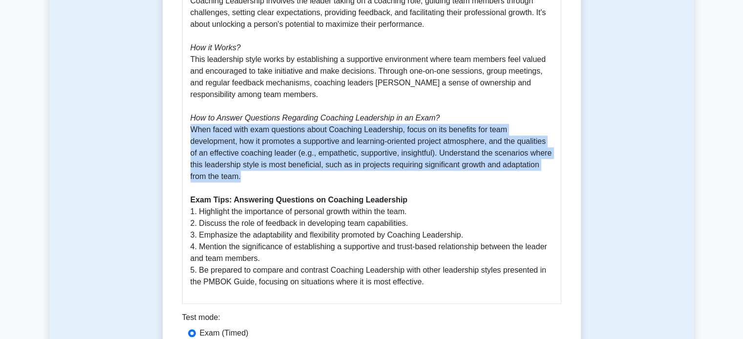
drag, startPoint x: 189, startPoint y: 129, endPoint x: 263, endPoint y: 176, distance: 87.4
click at [263, 176] on p "The PMBOK Guide Seventh Edition introduces various project leadership approache…" at bounding box center [371, 72] width 362 height 434
copy p "When faced with exam questions about Coaching Leadership, focus on its benefits…"
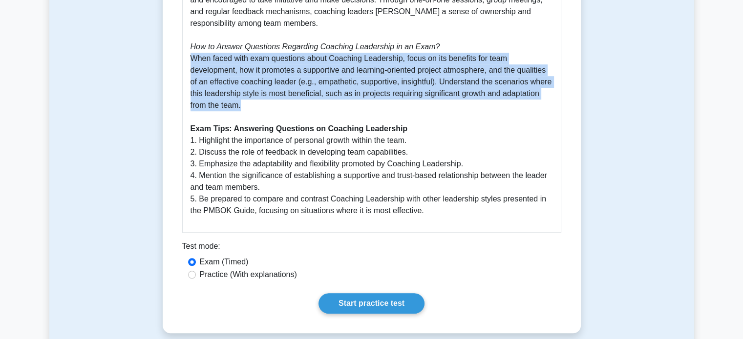
scroll to position [579, 0]
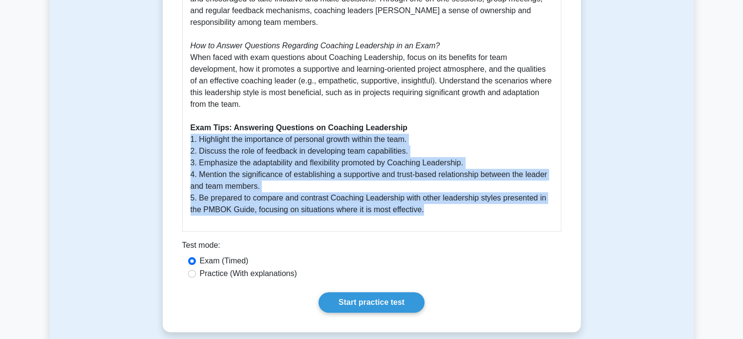
drag, startPoint x: 190, startPoint y: 140, endPoint x: 427, endPoint y: 215, distance: 248.9
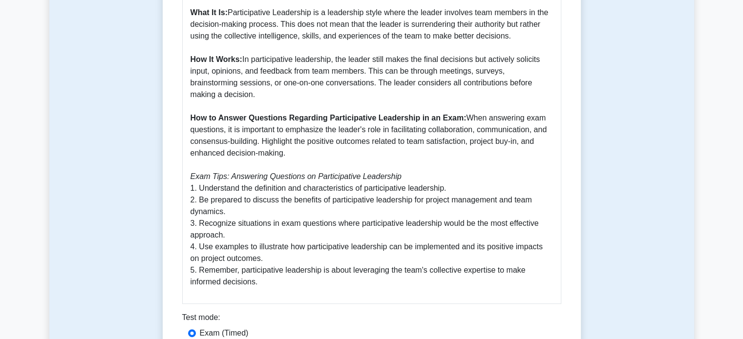
scroll to position [453, 0]
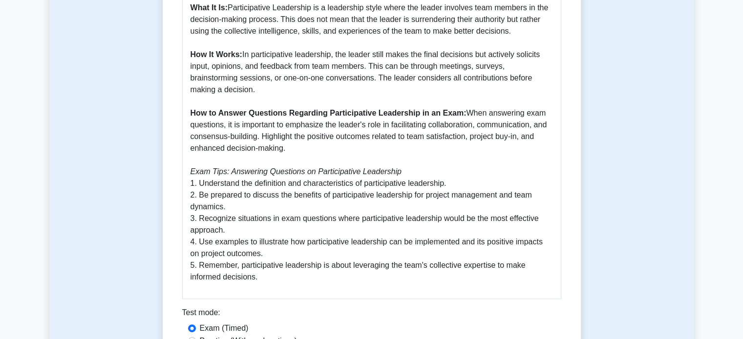
drag, startPoint x: 461, startPoint y: 89, endPoint x: 474, endPoint y: 125, distance: 37.7
click at [474, 125] on p "Participative Leadership is a key concept in understanding effective management…" at bounding box center [371, 95] width 362 height 375
copy p "When answering exam questions, it is important to emphasize the leader's role i…"
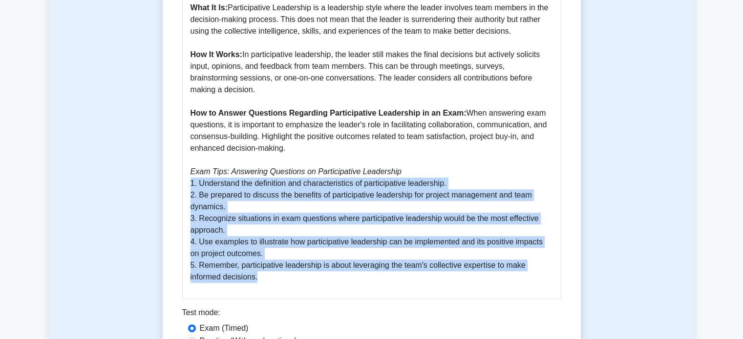
drag, startPoint x: 190, startPoint y: 160, endPoint x: 292, endPoint y: 253, distance: 138.6
click at [292, 253] on p "Participative Leadership is a key concept in understanding effective management…" at bounding box center [371, 95] width 362 height 375
copy p "1. Understand the definition and characteristics of participative leadership. 2…"
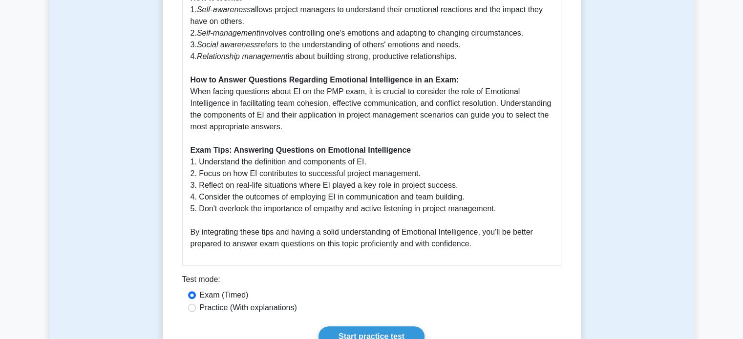
scroll to position [478, 0]
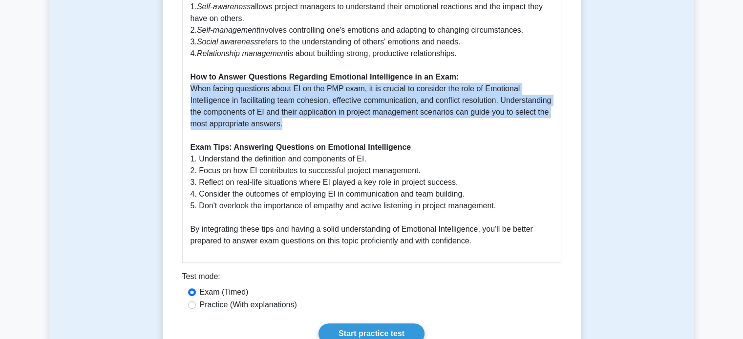
drag, startPoint x: 189, startPoint y: 102, endPoint x: 359, endPoint y: 140, distance: 174.2
click at [359, 140] on p "Emotional Intelligence (EI) is a crucial concept in the PMBOK Guide Seventh Edi…" at bounding box center [371, 42] width 362 height 410
copy p "When facing questions about EI on the PMP exam, it is crucial to consider the r…"
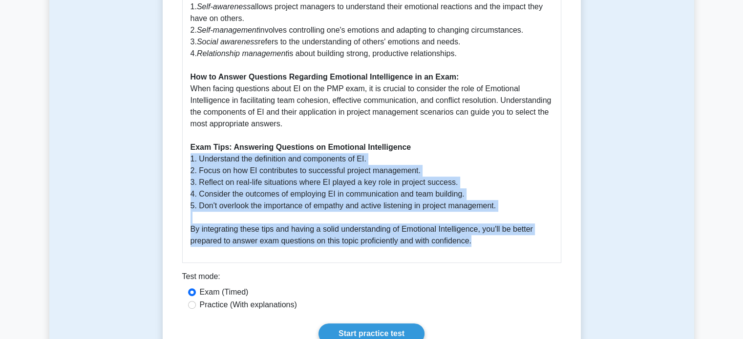
drag, startPoint x: 188, startPoint y: 175, endPoint x: 502, endPoint y: 259, distance: 324.5
click at [502, 259] on div "Emotional Intelligence in PMBOK Guide Seventh Edition Emotional Intelligence (E…" at bounding box center [371, 32] width 379 height 462
copy p "1. Understand the definition and components of EI. 2. Focus on how EI contribut…"
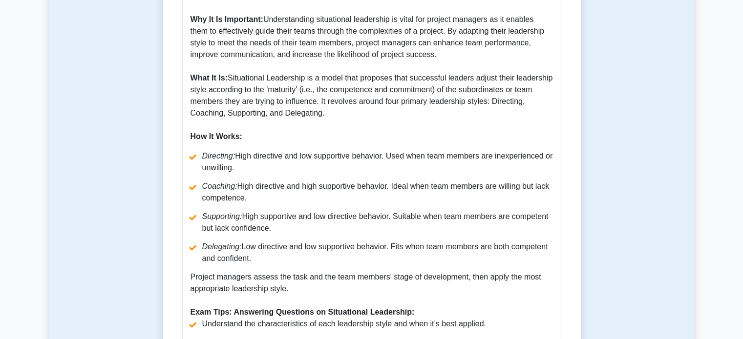
scroll to position [393, 0]
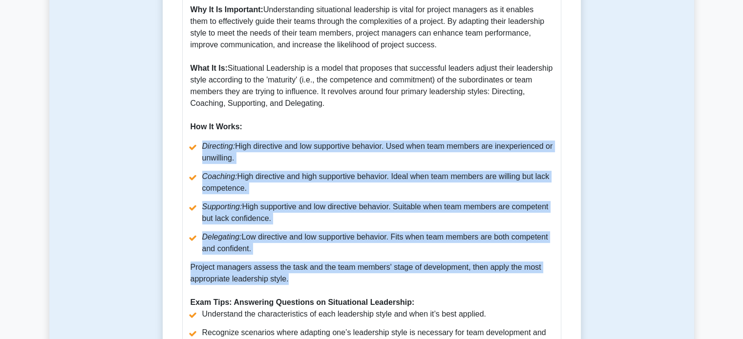
drag, startPoint x: 201, startPoint y: 133, endPoint x: 294, endPoint y: 268, distance: 163.8
click at [294, 268] on div "Guide to Situational Leadership in PMBOK 7th Edition Situational Leadership is …" at bounding box center [371, 184] width 379 height 548
copy div "Directing: High directive and low supportive behavior. Used when team members a…"
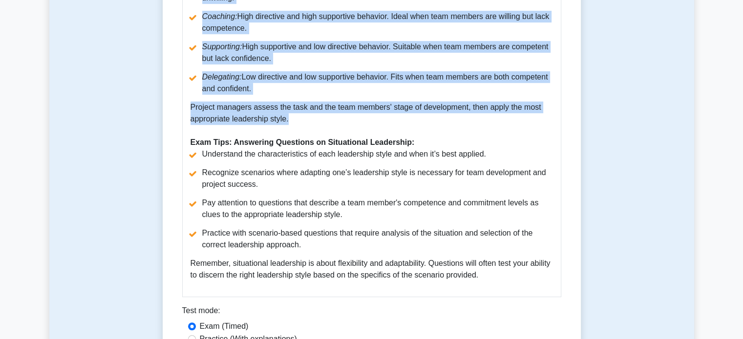
scroll to position [553, 0]
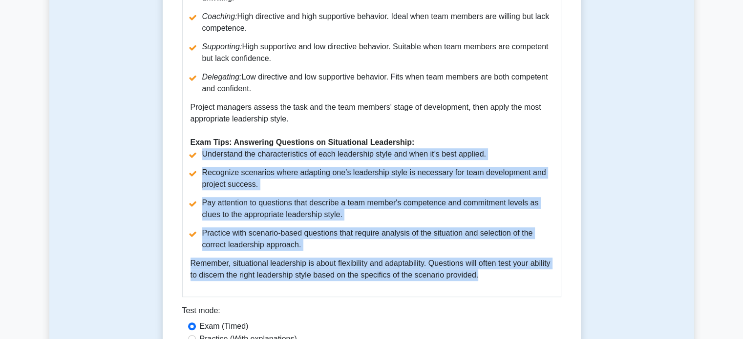
drag, startPoint x: 202, startPoint y: 144, endPoint x: 500, endPoint y: 275, distance: 326.6
click at [500, 275] on div "Guide to Situational Leadership in PMBOK 7th Edition Situational Leadership is …" at bounding box center [371, 24] width 379 height 548
copy div "Understand the characteristics of each leadership style and when it’s best appl…"
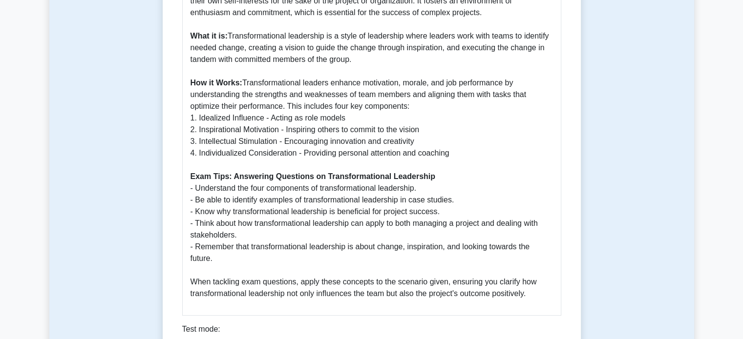
scroll to position [393, 0]
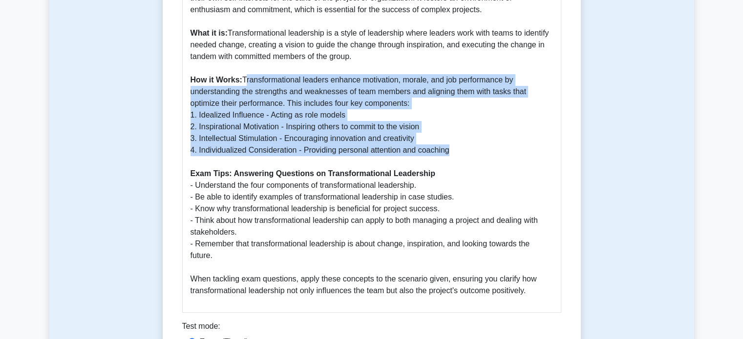
drag, startPoint x: 244, startPoint y: 103, endPoint x: 474, endPoint y: 176, distance: 240.9
click at [474, 176] on p "Transformational leadership is a key concept in the PMBOK Guide Seventh Edition…" at bounding box center [371, 121] width 362 height 352
copy p "Transformational leaders enhance motivation, morale, and job performance by und…"
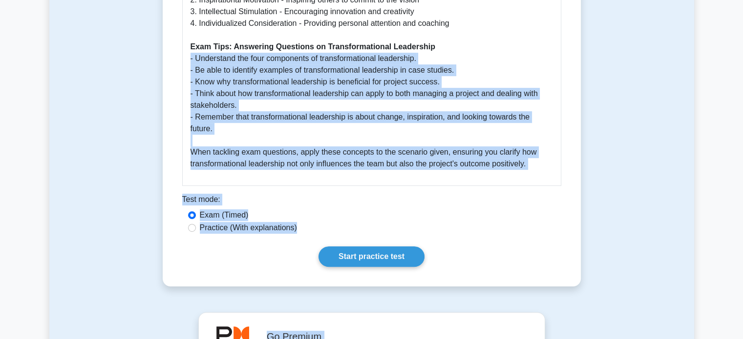
scroll to position [540, 0]
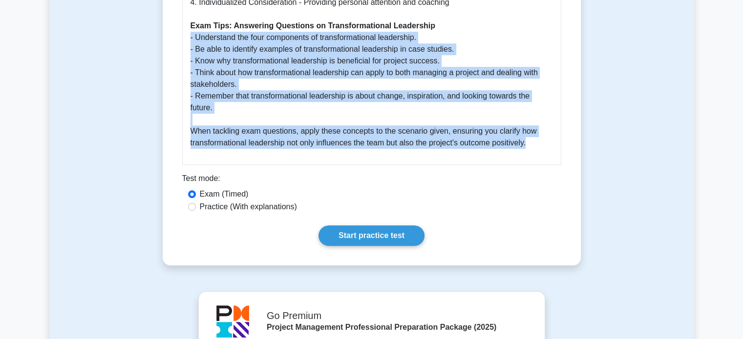
drag, startPoint x: 189, startPoint y: 208, endPoint x: 541, endPoint y: 175, distance: 354.0
copy p "- Understand the four components of transformational leadership. - Be able to i…"
